Goal: Obtain resource: Download file/media

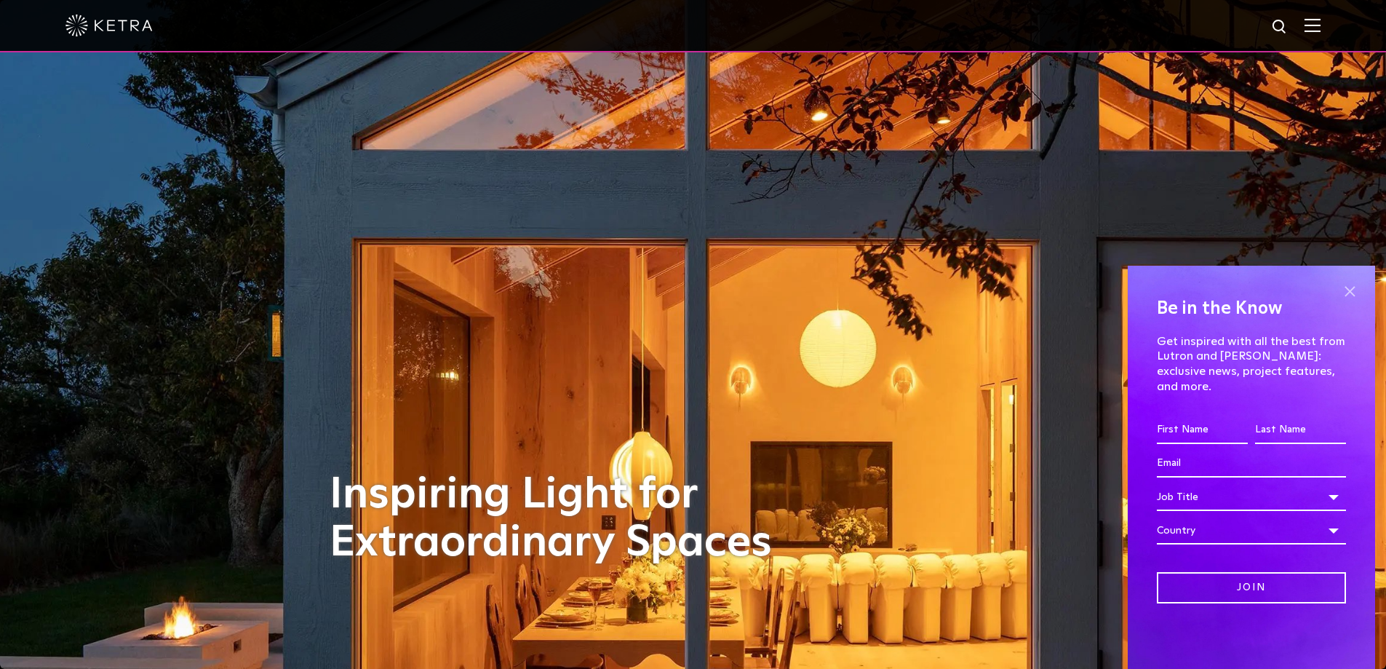
click at [1353, 302] on span at bounding box center [1349, 291] width 22 height 22
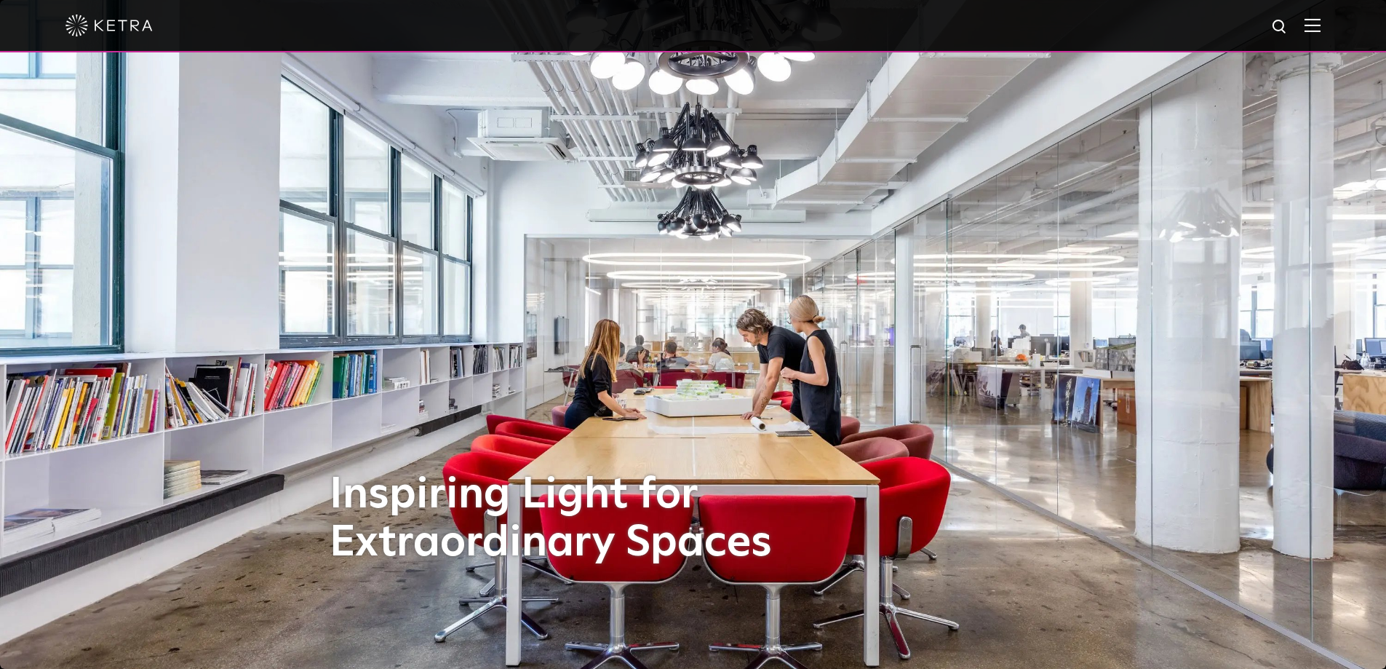
click at [1320, 23] on img at bounding box center [1312, 25] width 16 height 14
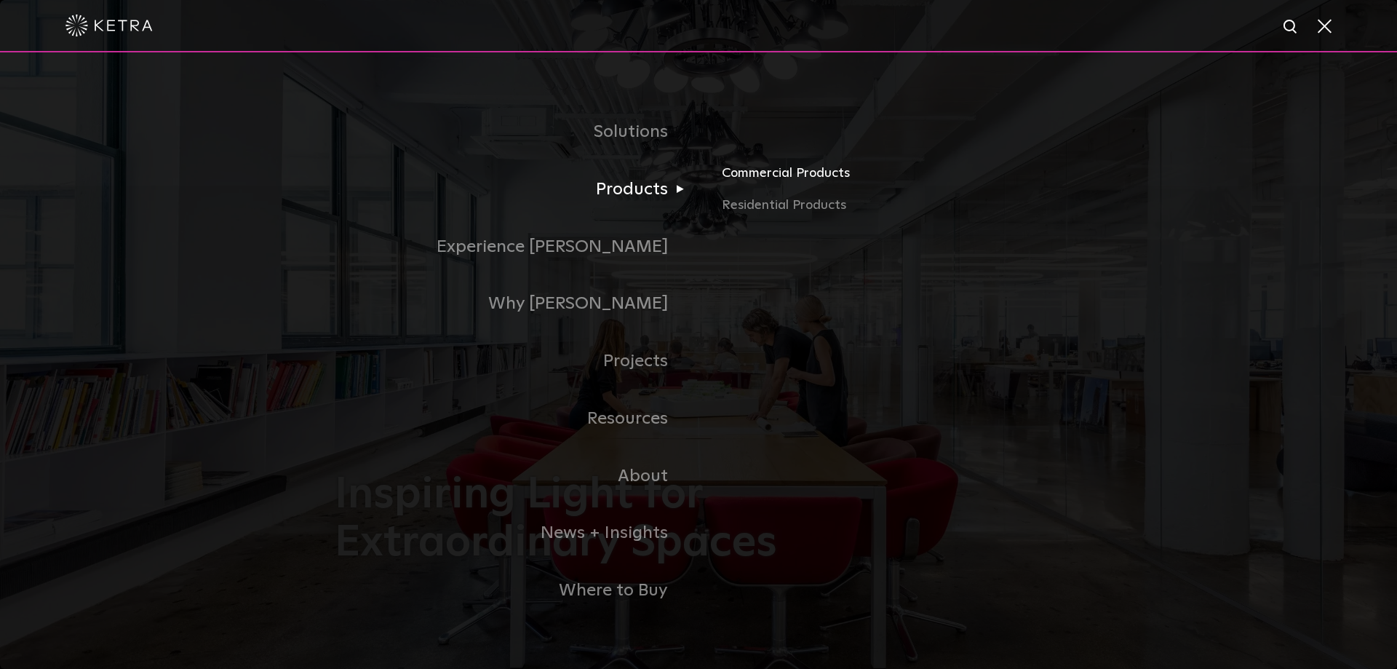
click at [749, 175] on link "Commercial Products" at bounding box center [892, 179] width 340 height 32
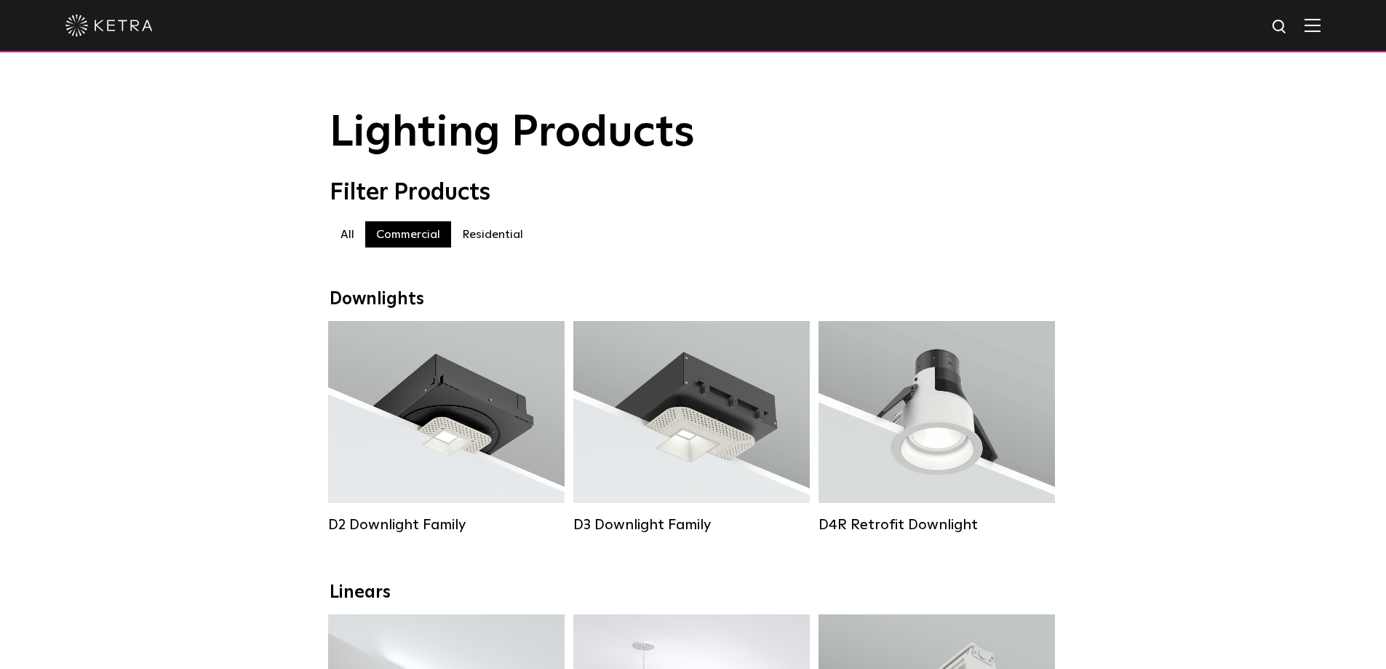
scroll to position [145, 0]
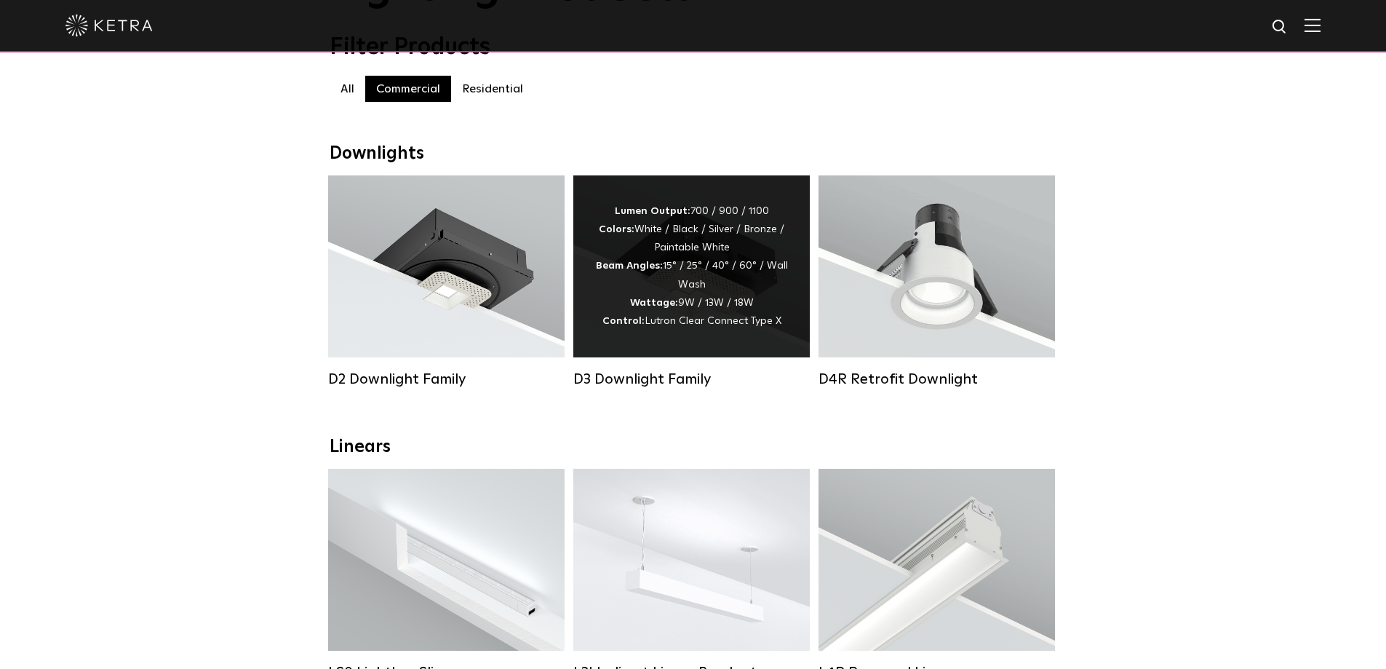
click at [724, 330] on div "Lumen Output: 700 / 900 / 1100 Colors: White / Black / Silver / Bronze / Painta…" at bounding box center [691, 266] width 193 height 128
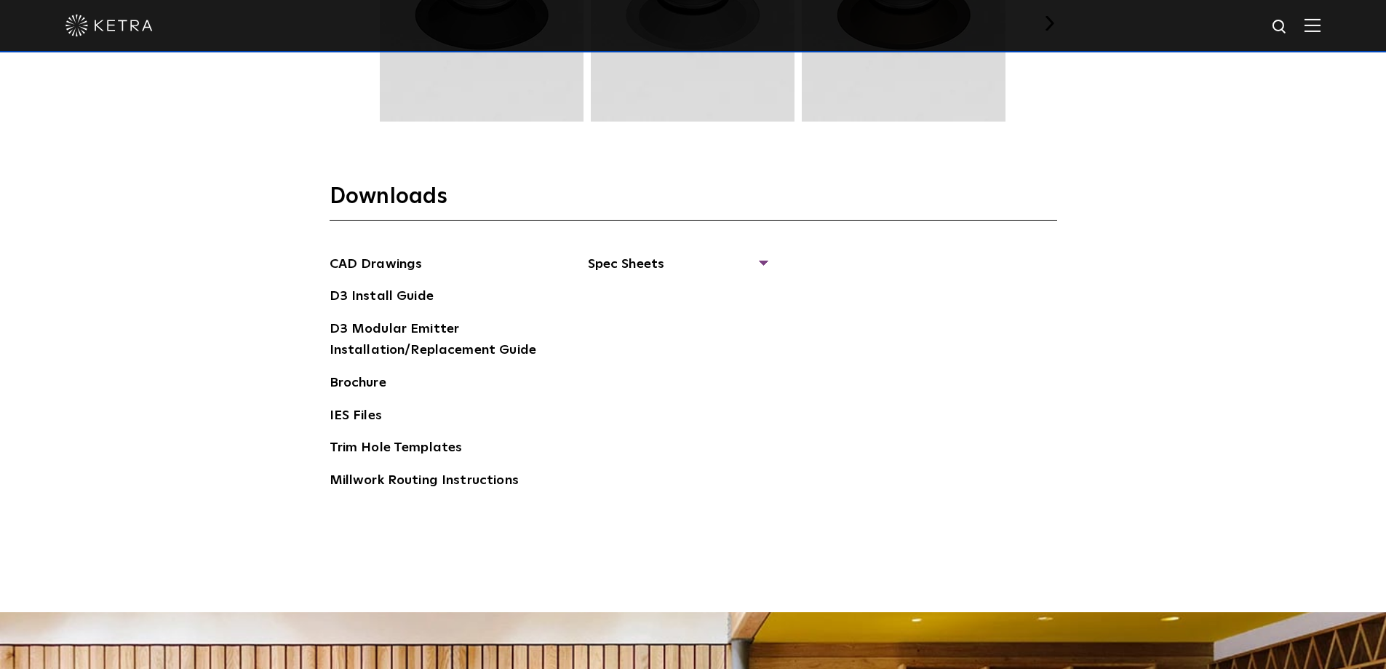
scroll to position [2110, 0]
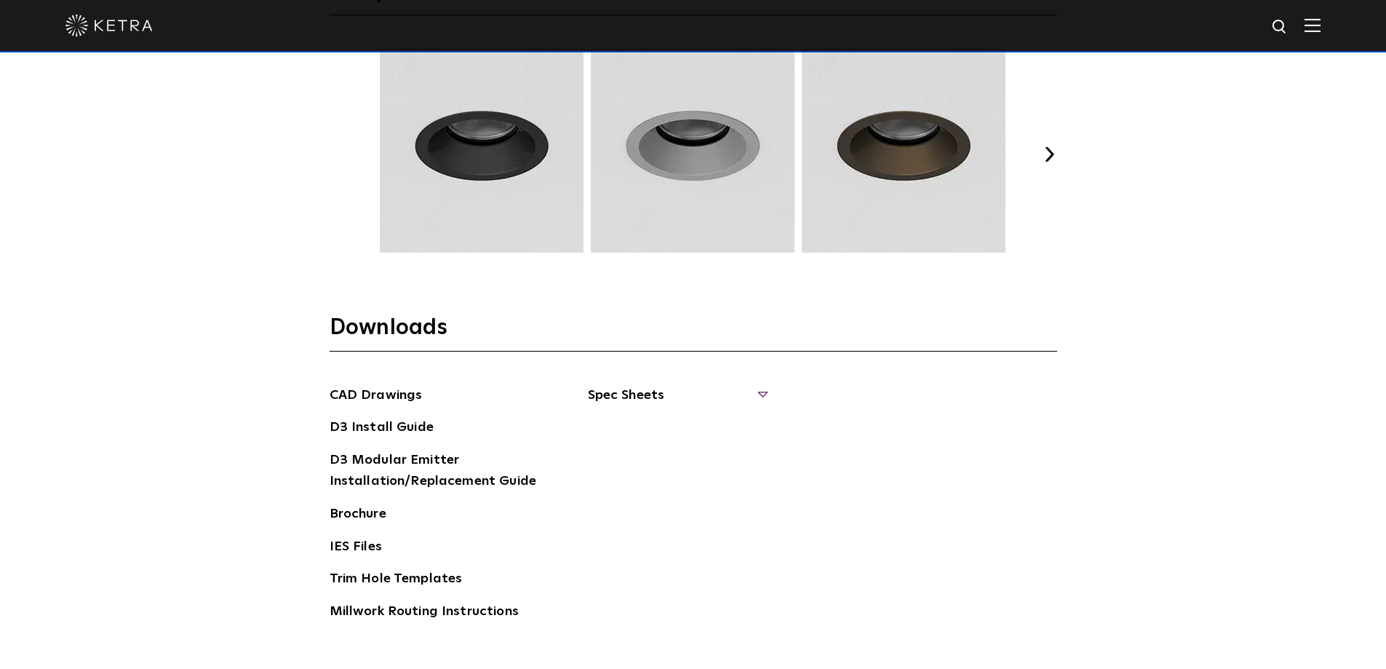
click at [762, 389] on span "Spec Sheets" at bounding box center [677, 401] width 178 height 32
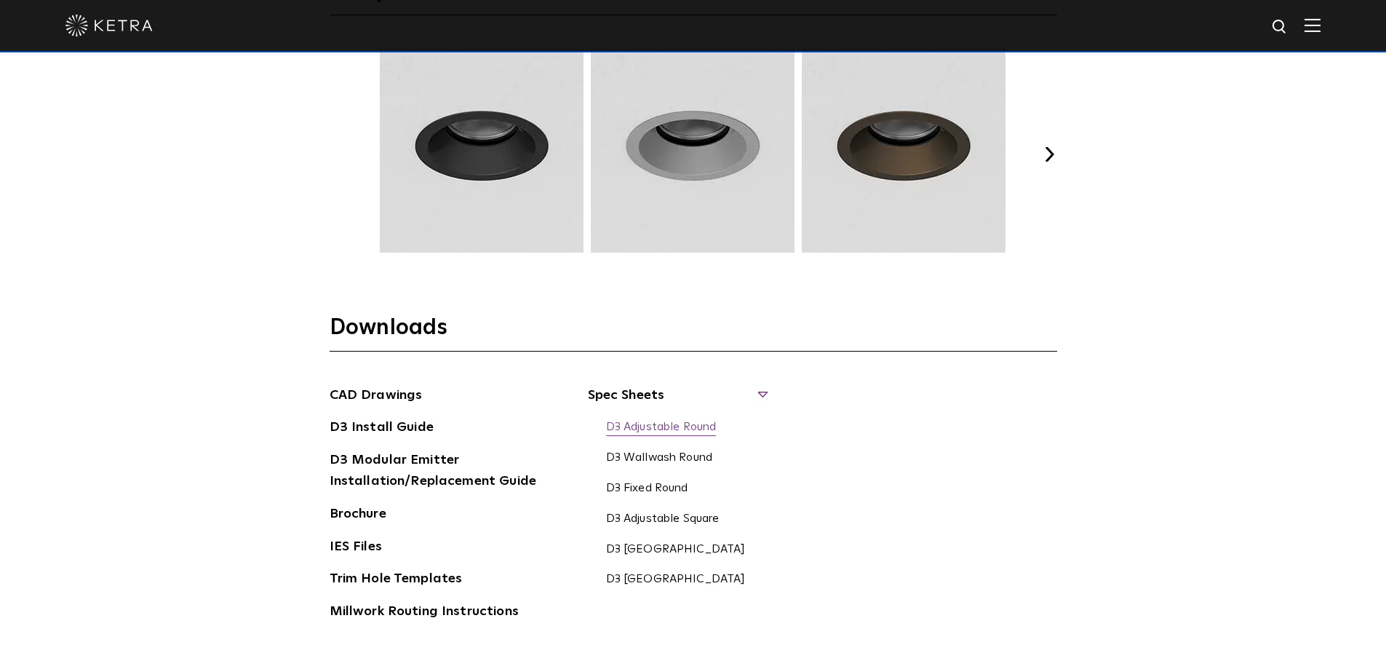
click at [690, 423] on link "D3 Adjustable Round" at bounding box center [661, 428] width 111 height 16
click at [653, 485] on link "D3 Fixed Round" at bounding box center [647, 489] width 82 height 16
click at [650, 420] on link "D3 Adjustable Round" at bounding box center [661, 428] width 111 height 16
